Goal: Task Accomplishment & Management: Manage account settings

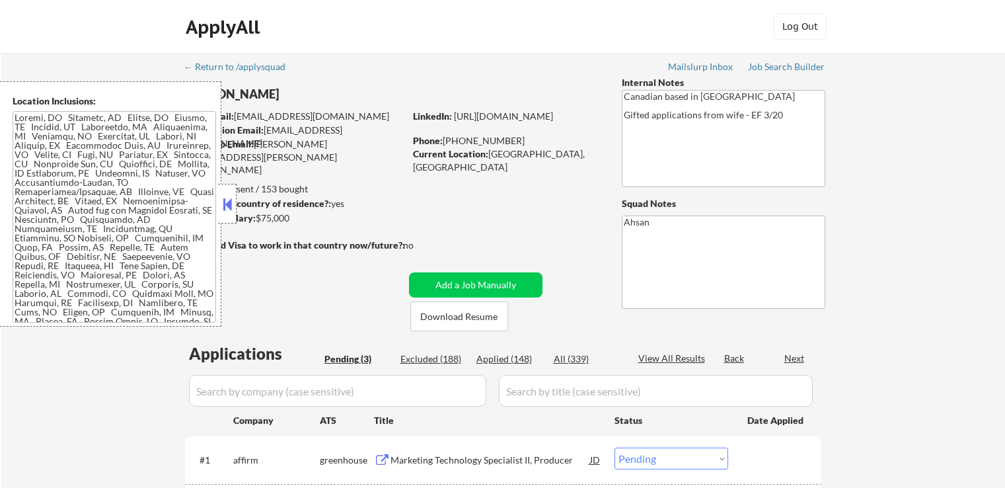
select select ""pending""
click at [786, 64] on div "Job Search Builder" at bounding box center [786, 66] width 77 height 9
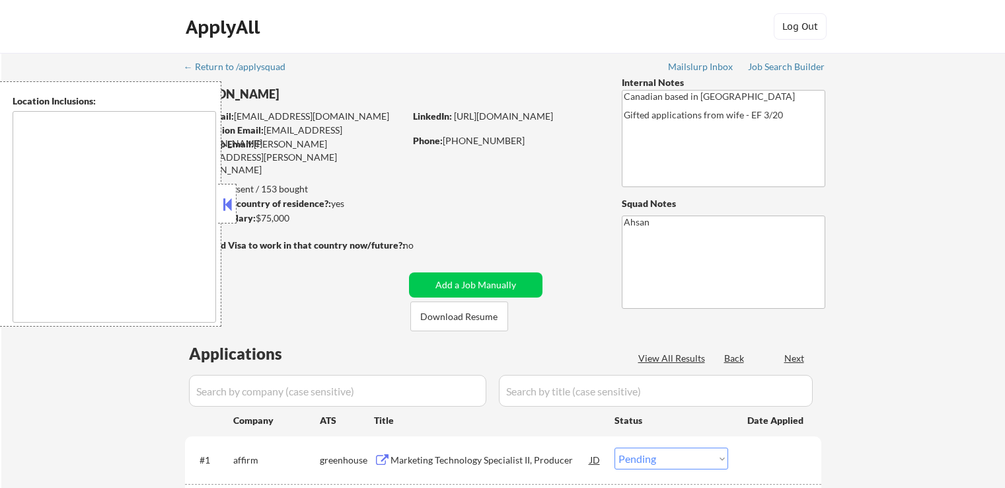
select select ""pending""
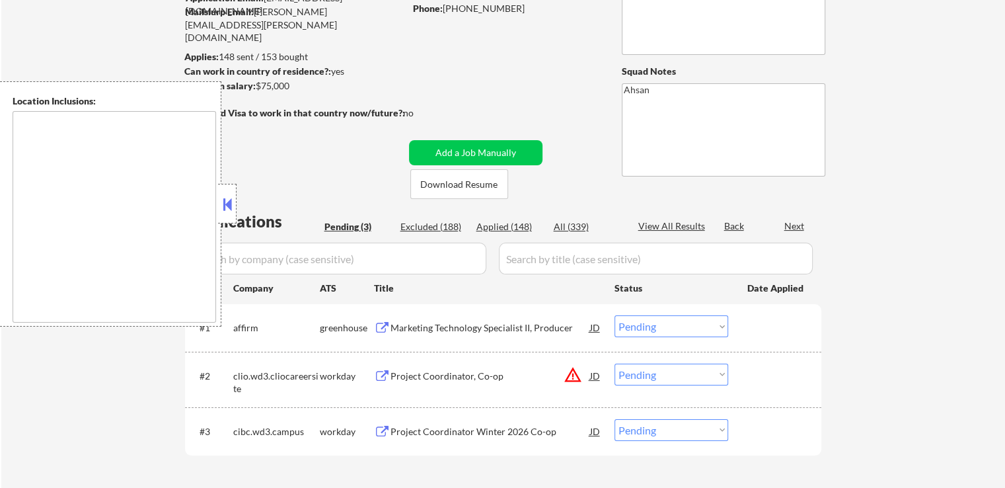
type textarea "[GEOGRAPHIC_DATA], ON [GEOGRAPHIC_DATA], [GEOGRAPHIC_DATA] [GEOGRAPHIC_DATA], O…"
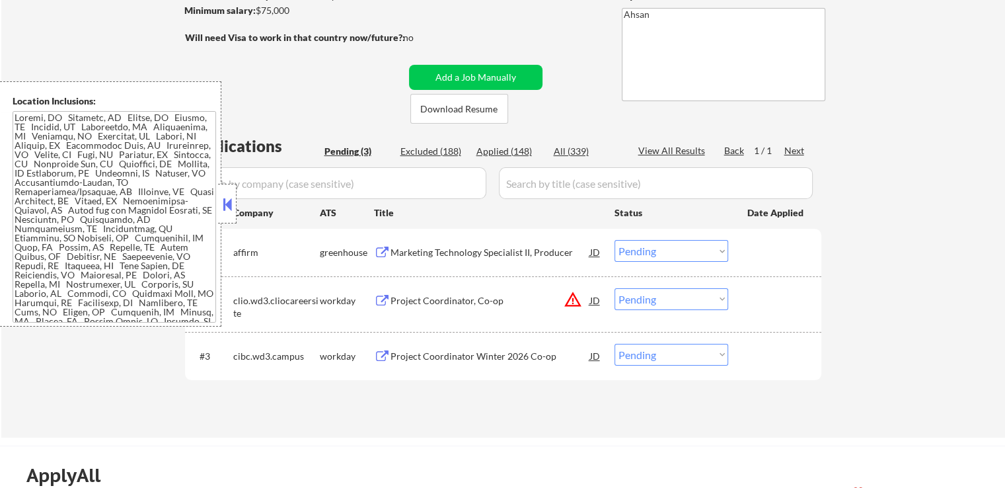
scroll to position [264, 0]
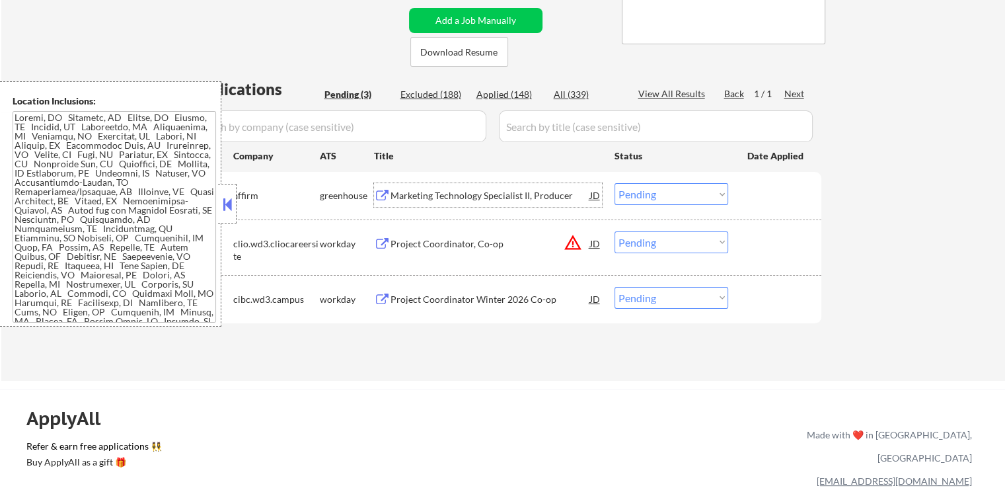
click at [434, 197] on div "Marketing Technology Specialist II, Producer" at bounding box center [490, 195] width 200 height 13
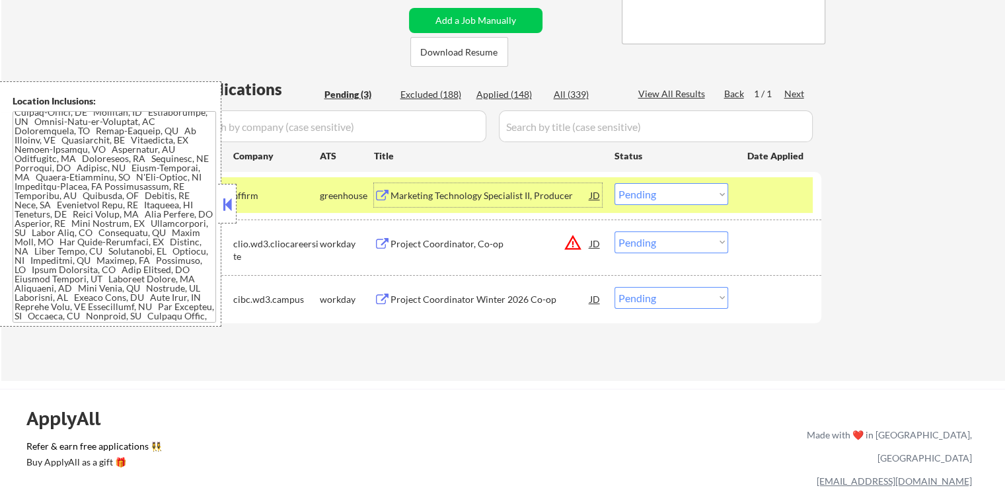
click at [658, 194] on select "Choose an option... Pending Applied Excluded (Questions) Excluded (Expired) Exc…" at bounding box center [671, 194] width 114 height 22
click at [614, 183] on select "Choose an option... Pending Applied Excluded (Questions) Excluded (Expired) Exc…" at bounding box center [671, 194] width 114 height 22
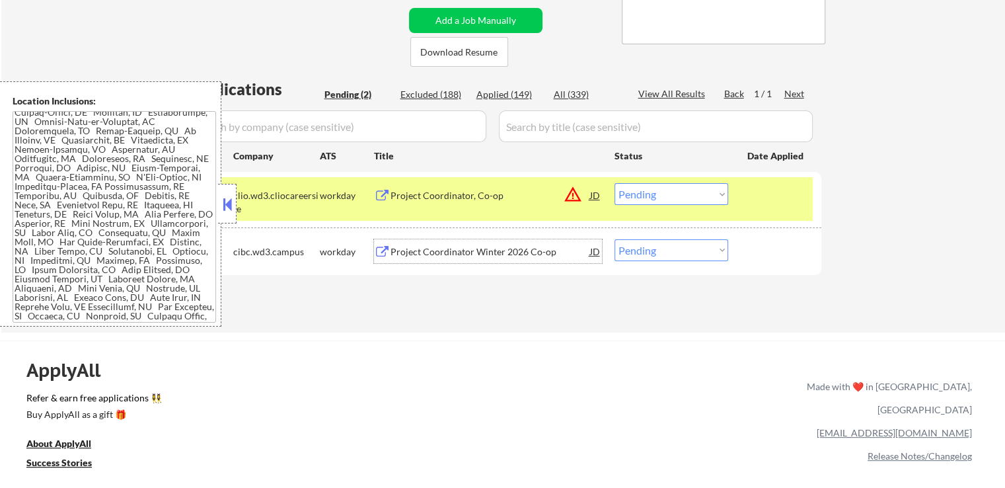
click at [433, 258] on div "Project Coordinator Winter 2026 Co-op" at bounding box center [490, 251] width 200 height 24
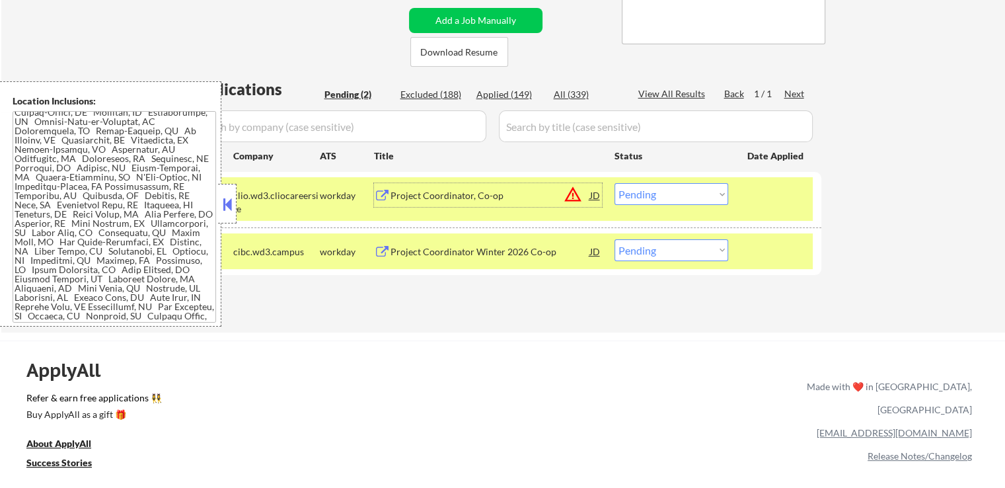
click at [407, 196] on div "Project Coordinator, Co-op" at bounding box center [490, 195] width 200 height 13
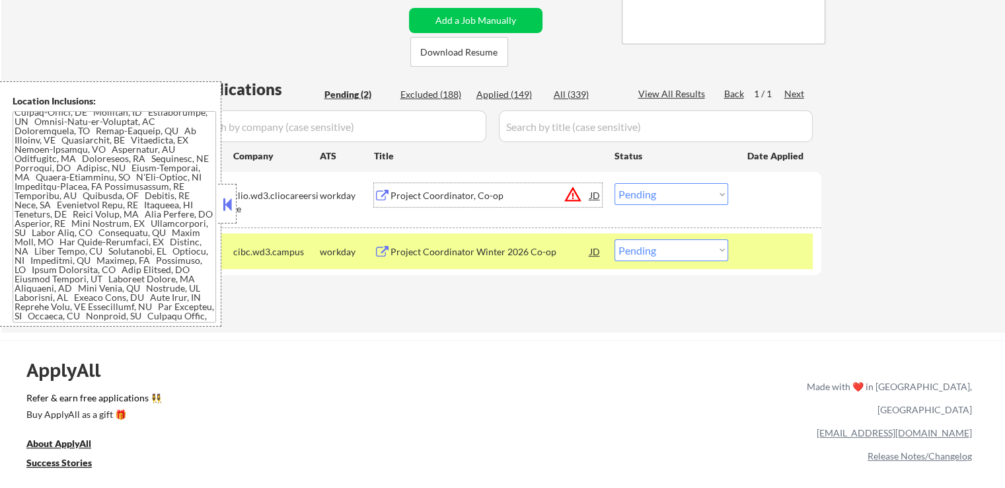
scroll to position [330, 0]
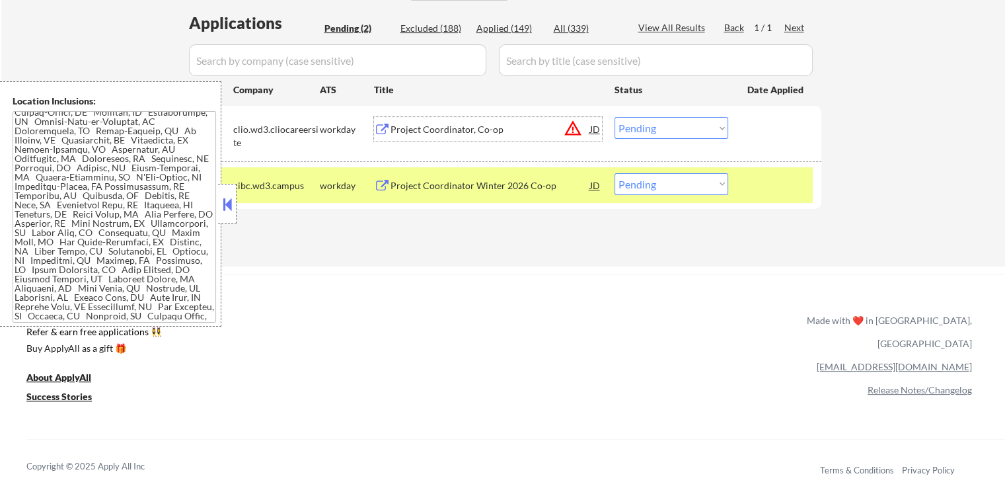
click at [639, 129] on select "Choose an option... Pending Applied Excluded (Questions) Excluded (Expired) Exc…" at bounding box center [671, 128] width 114 height 22
click at [614, 117] on select "Choose an option... Pending Applied Excluded (Questions) Excluded (Expired) Exc…" at bounding box center [671, 128] width 114 height 22
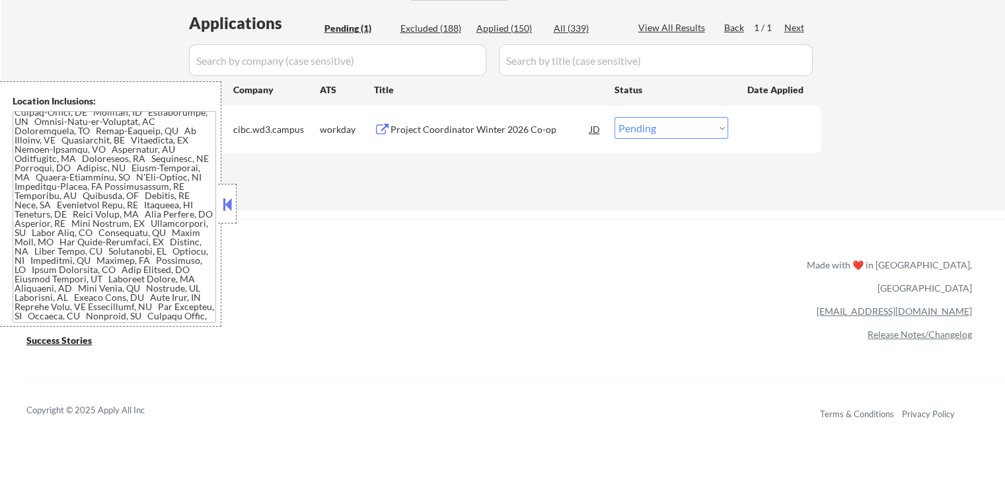
click at [651, 122] on select "Choose an option... Pending Applied Excluded (Questions) Excluded (Expired) Exc…" at bounding box center [671, 128] width 114 height 22
select select ""applied""
click at [614, 117] on select "Choose an option... Pending Applied Excluded (Questions) Excluded (Expired) Exc…" at bounding box center [671, 128] width 114 height 22
